Goal: Task Accomplishment & Management: Use online tool/utility

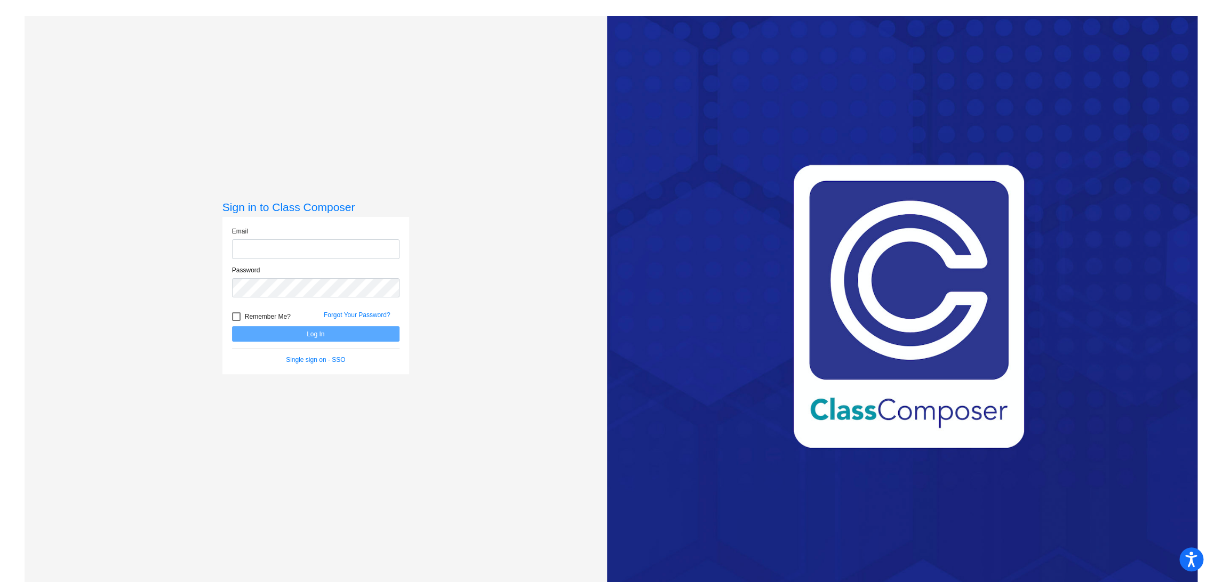
type input "[EMAIL_ADDRESS][DOMAIN_NAME]"
click at [308, 330] on button "Log In" at bounding box center [315, 333] width 167 height 15
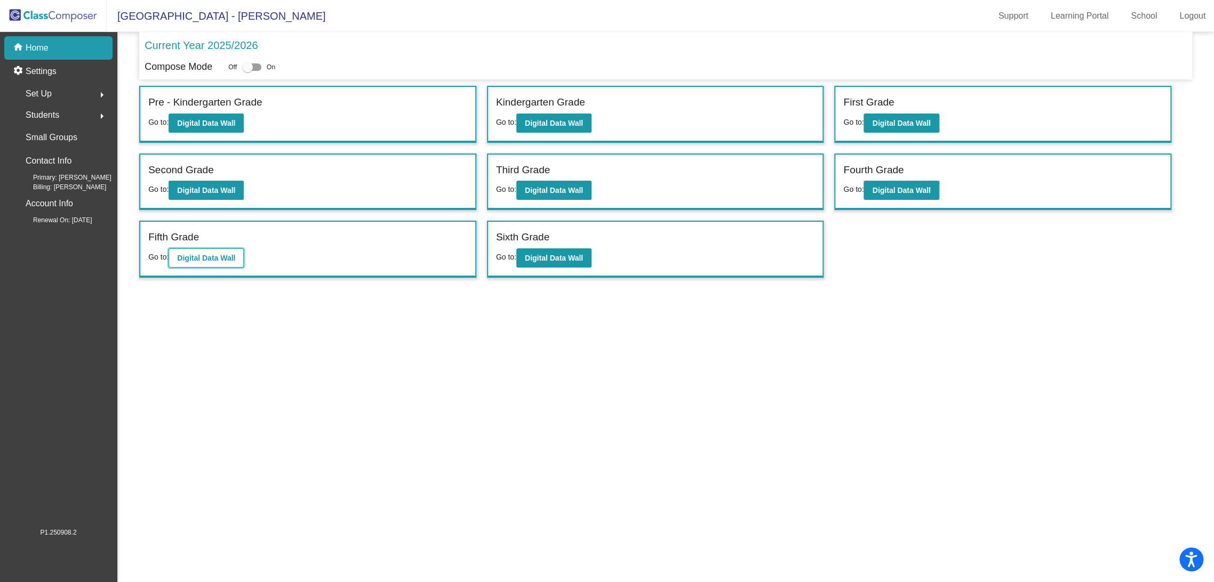
click at [218, 254] on b "Digital Data Wall" at bounding box center [206, 258] width 58 height 9
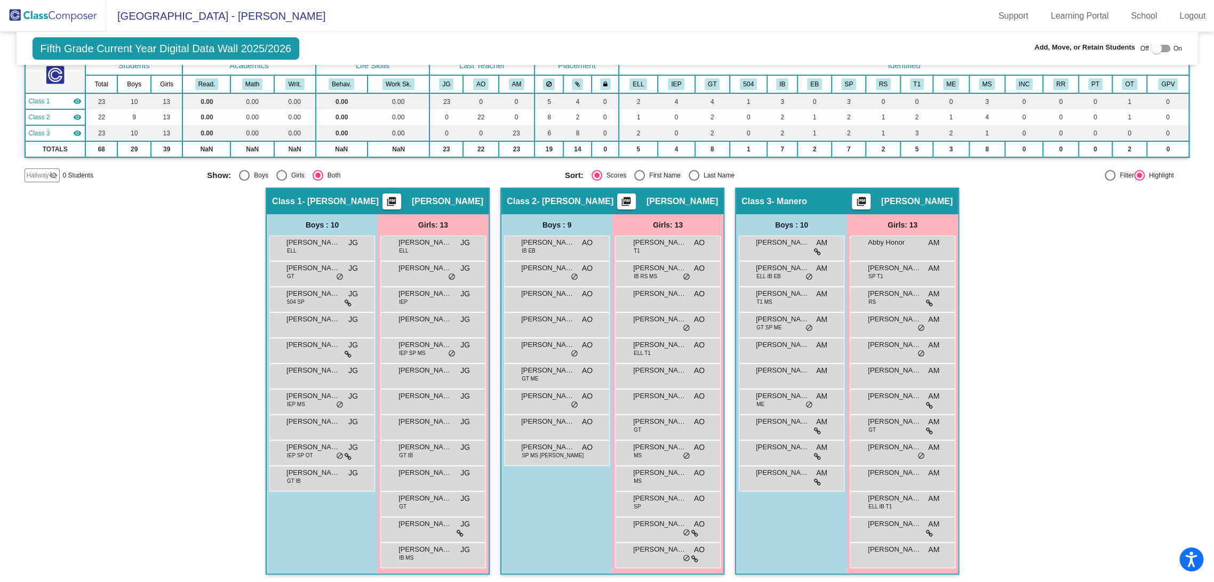
scroll to position [71, 0]
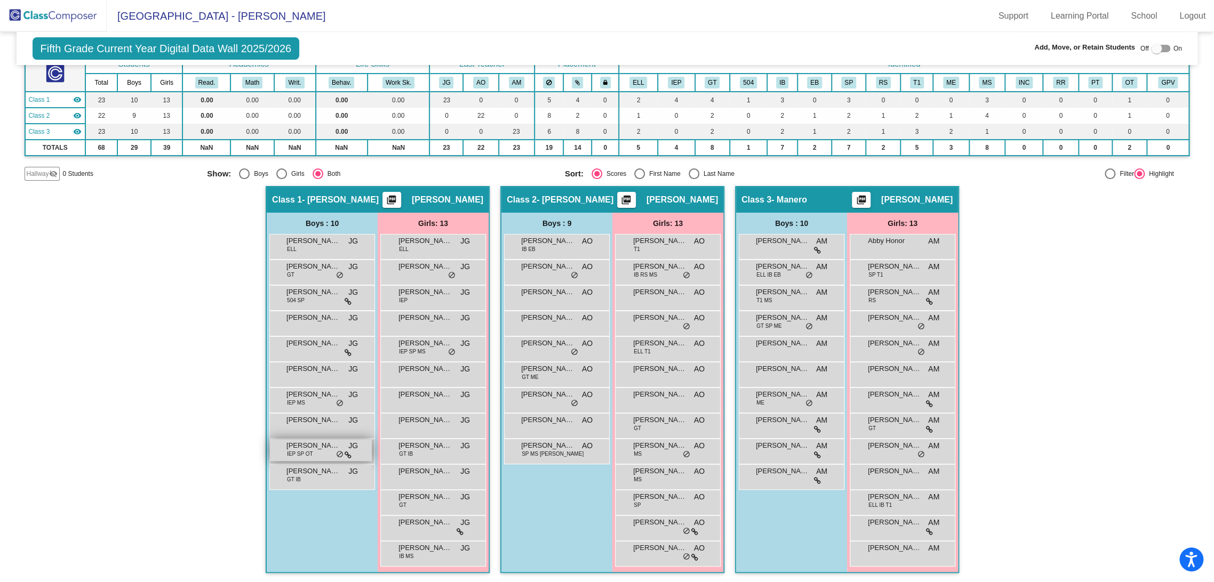
click at [345, 451] on span at bounding box center [348, 455] width 7 height 9
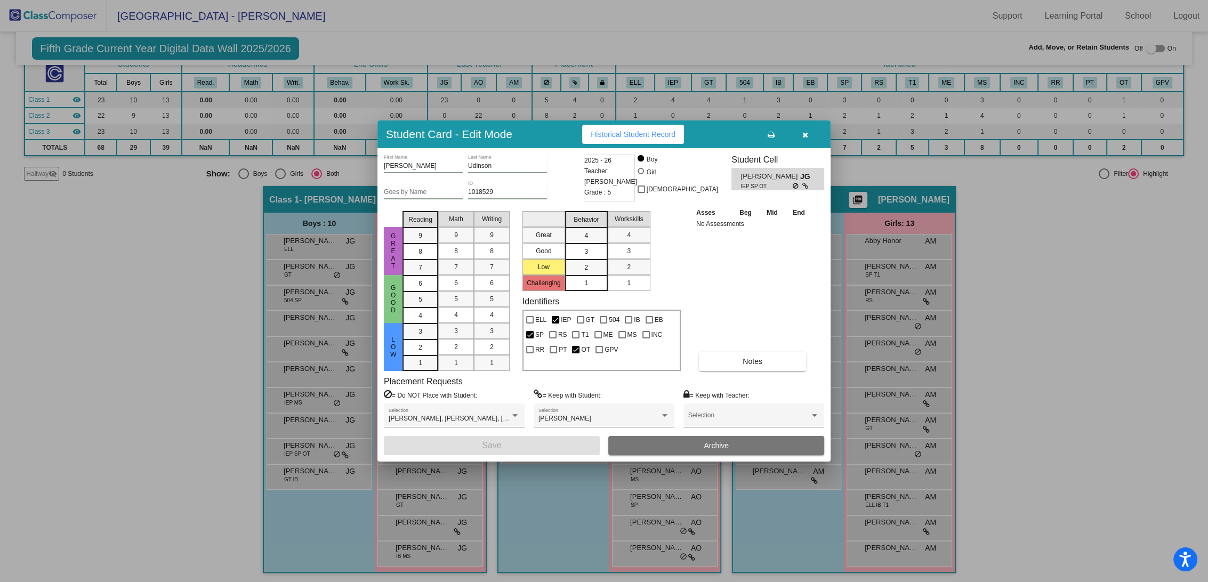
click at [810, 138] on button "button" at bounding box center [805, 134] width 34 height 19
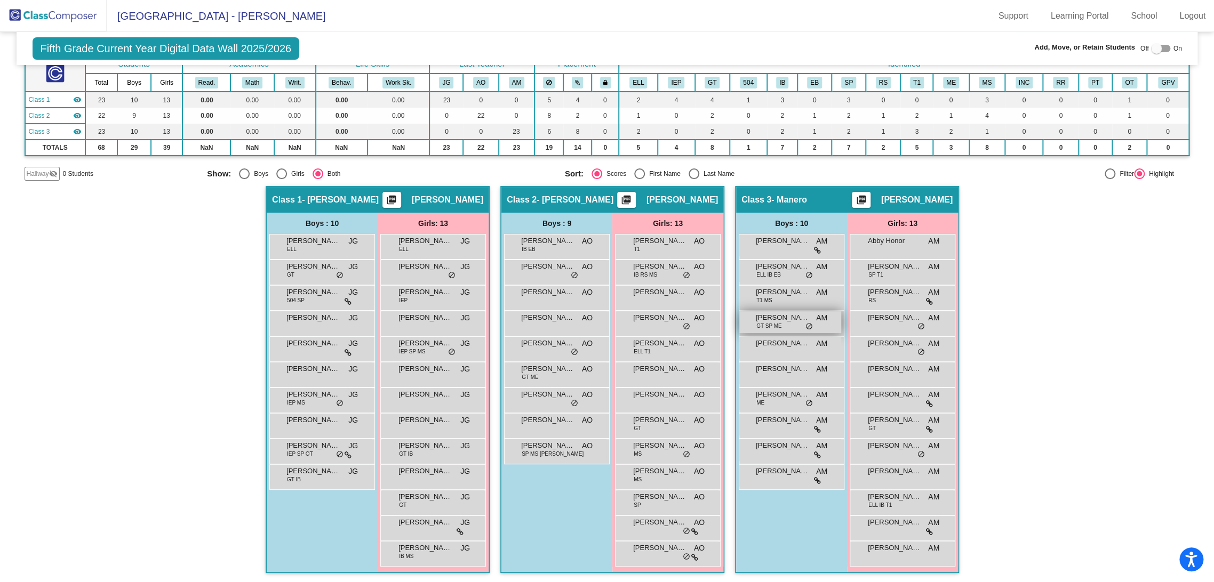
click at [762, 322] on span "GT SP ME" at bounding box center [768, 326] width 25 height 8
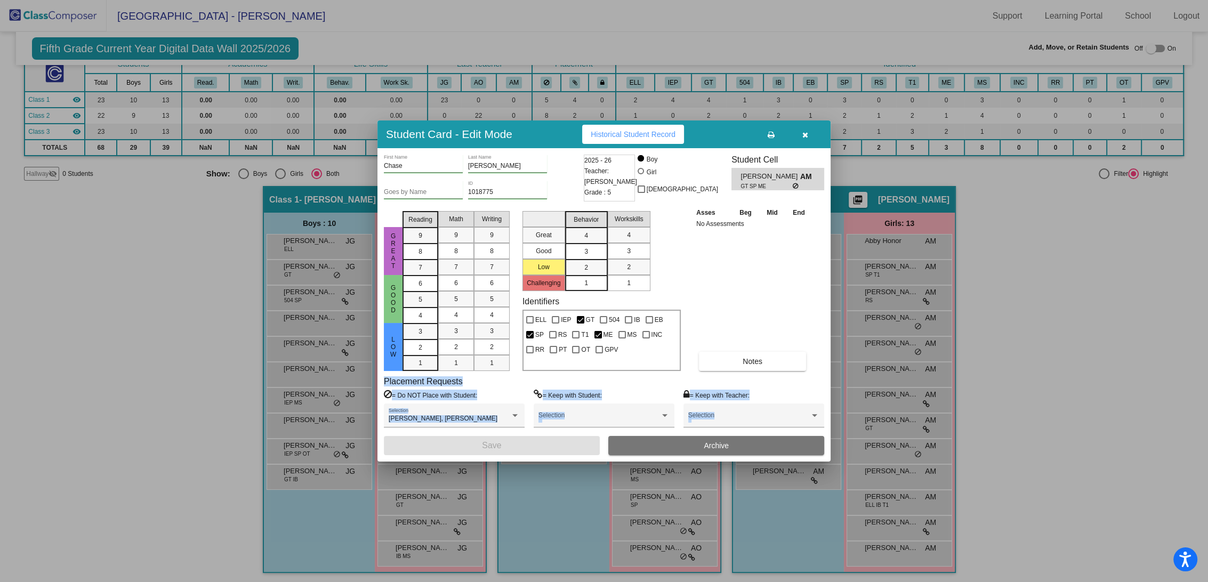
click at [762, 321] on div "Asses Beg Mid End No Assessments Notes" at bounding box center [753, 289] width 119 height 164
drag, startPoint x: 806, startPoint y: 135, endPoint x: 802, endPoint y: 144, distance: 9.5
click at [804, 139] on icon "button" at bounding box center [806, 134] width 6 height 7
